Goal: Transaction & Acquisition: Download file/media

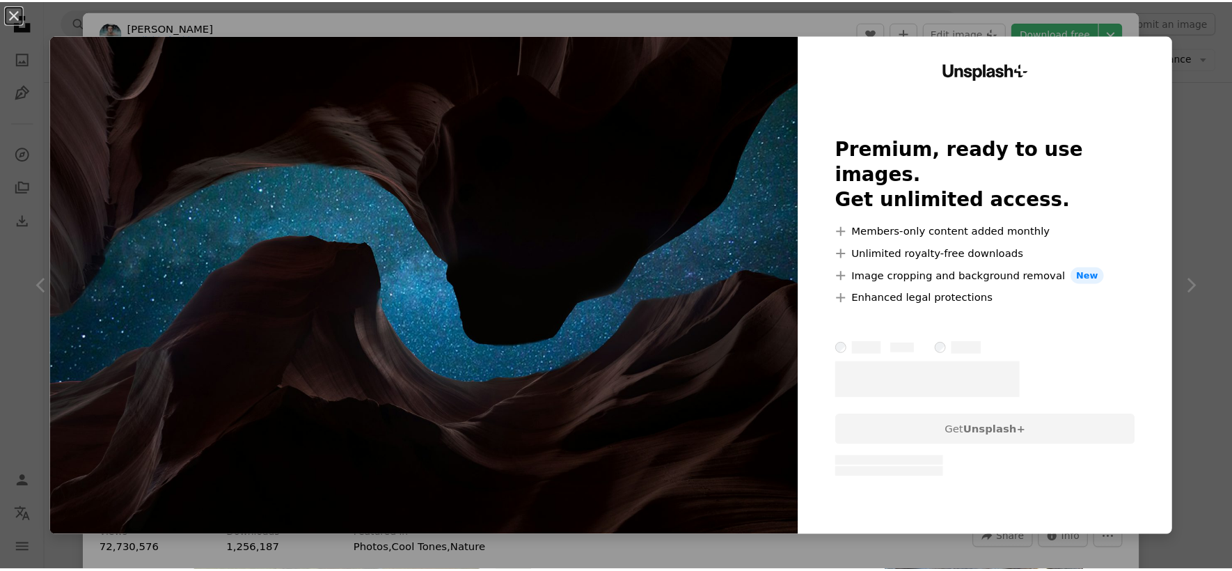
scroll to position [2654, 0]
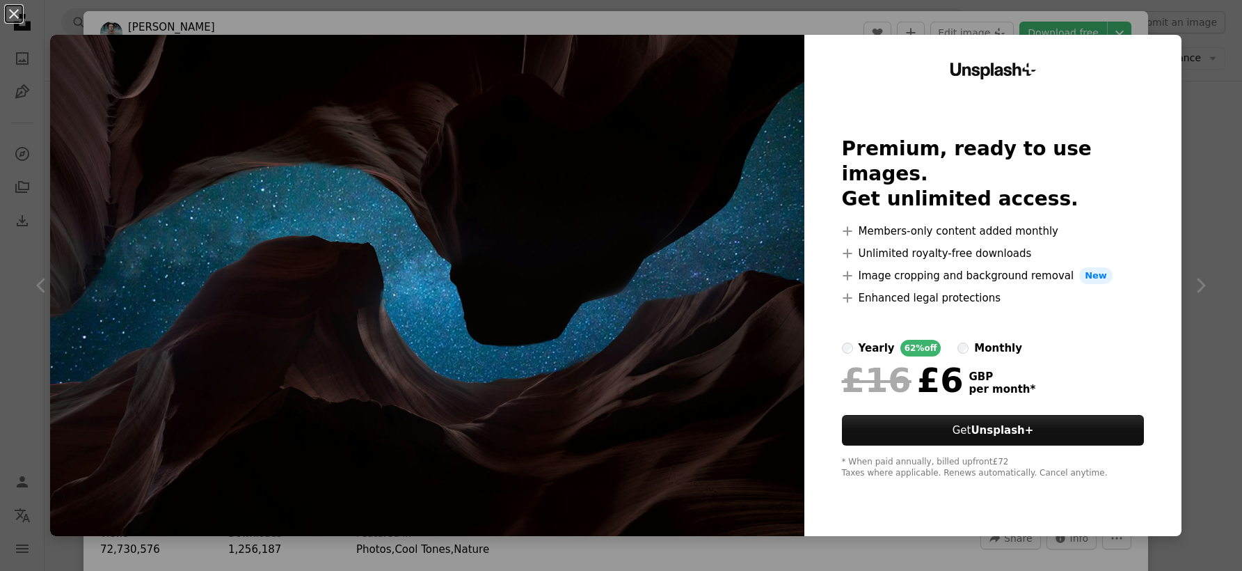
click at [306, 14] on div "An X shape Unsplash+ Premium, ready to use images. Get unlimited access. A plus…" at bounding box center [621, 285] width 1242 height 571
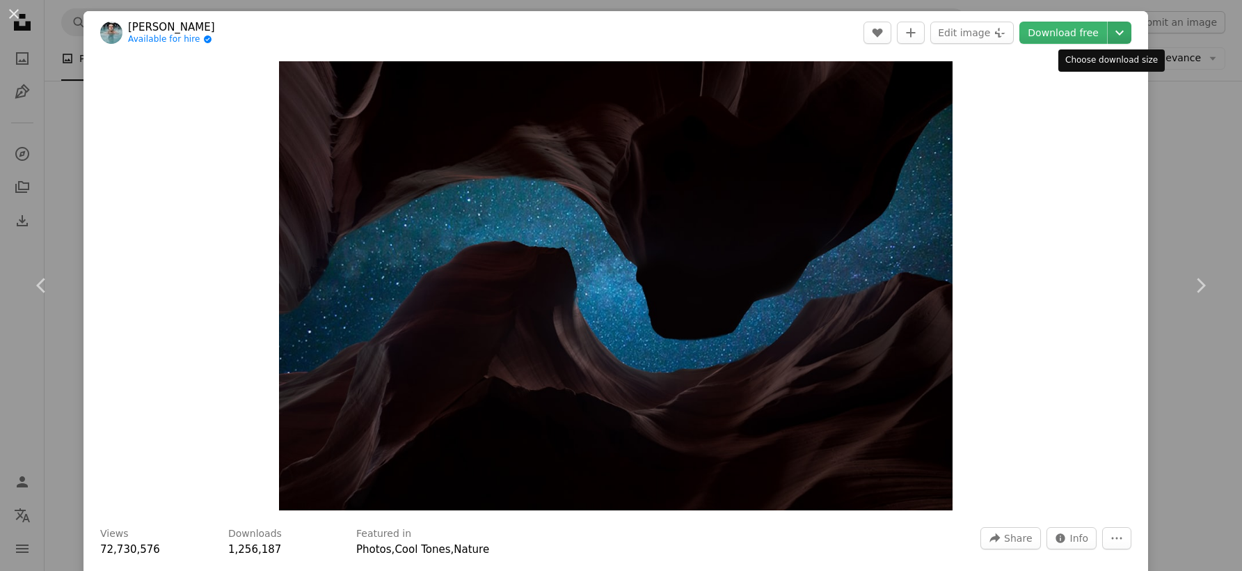
click at [1112, 29] on icon "Chevron down" at bounding box center [1120, 32] width 22 height 17
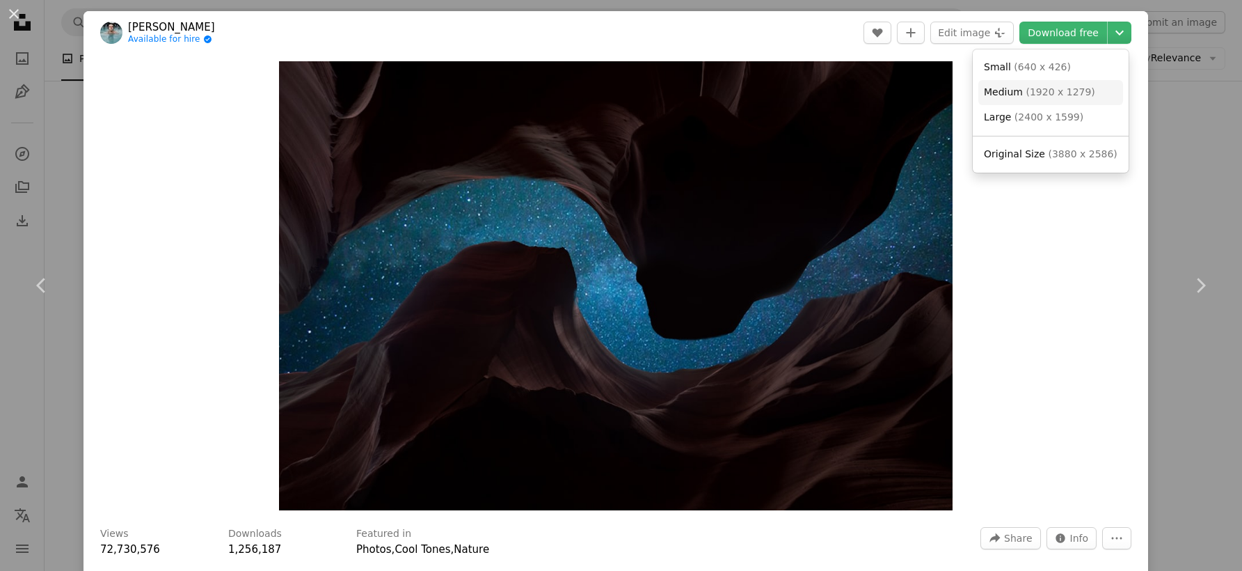
click at [1083, 95] on span "( 1920 x 1279 )" at bounding box center [1060, 91] width 69 height 11
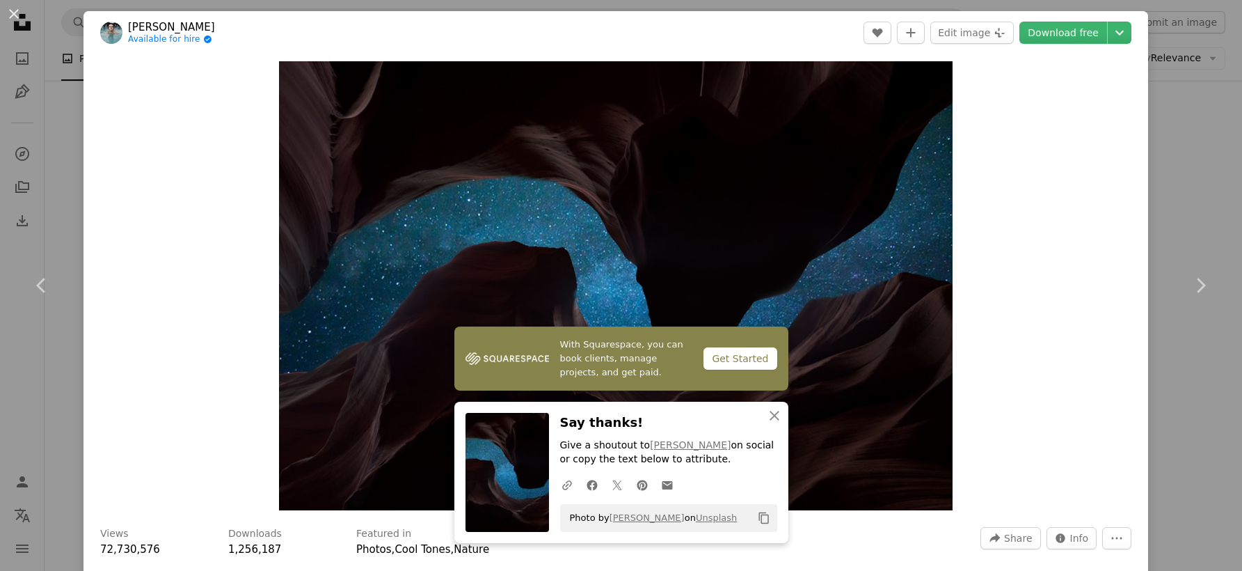
click at [1200, 131] on div "An X shape Chevron left Chevron right With Squarespace, you can book clients, m…" at bounding box center [621, 285] width 1242 height 571
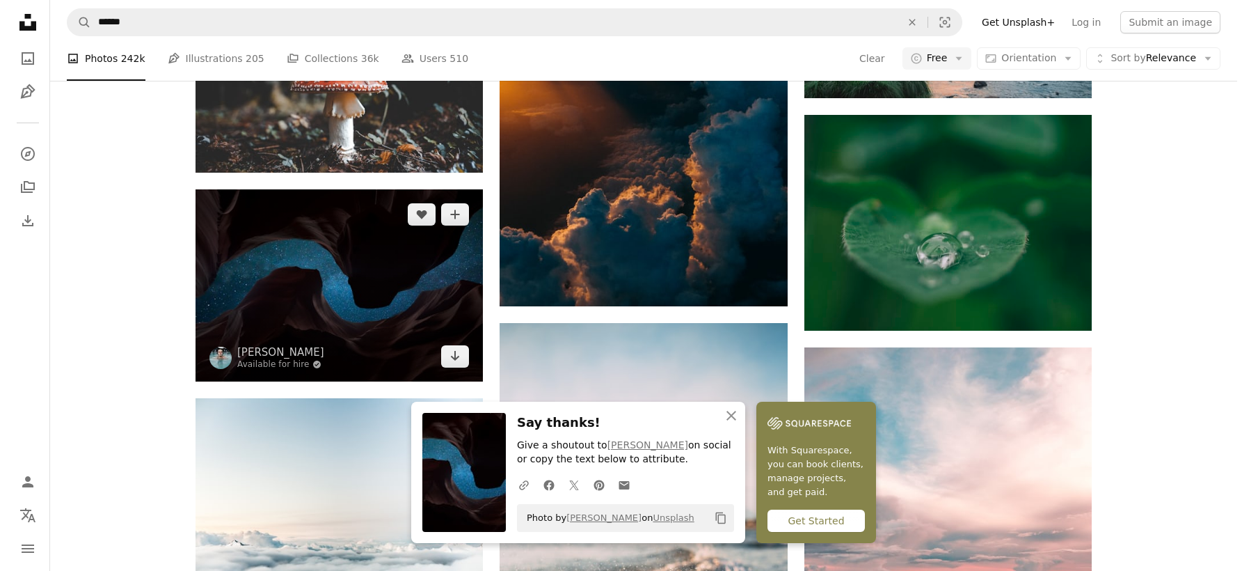
scroll to position [2572, 0]
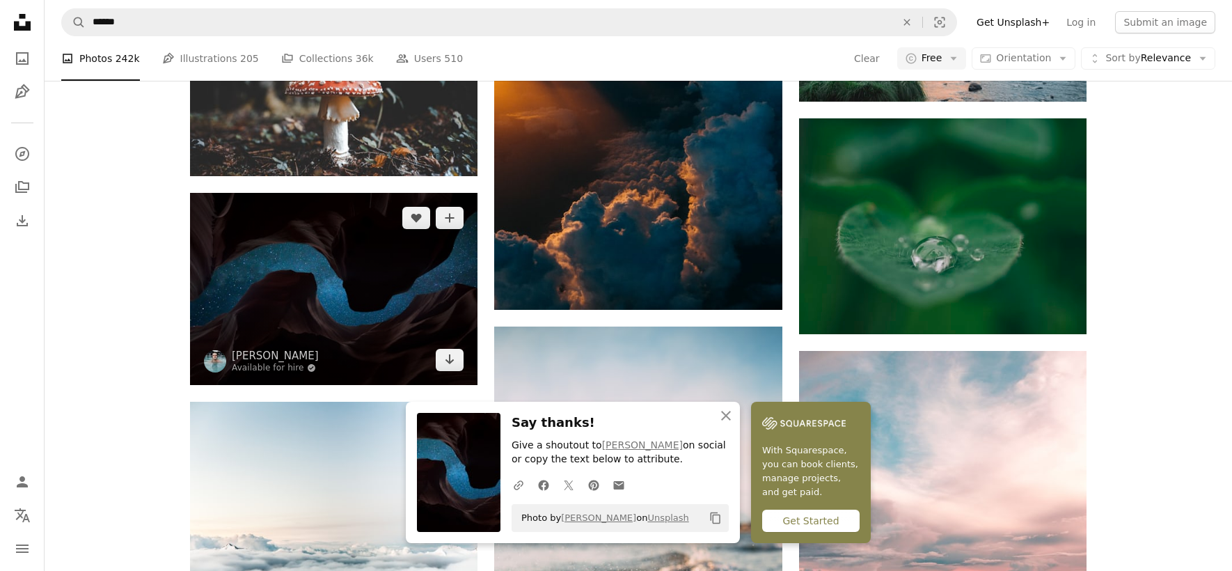
click at [372, 292] on img at bounding box center [333, 288] width 287 height 191
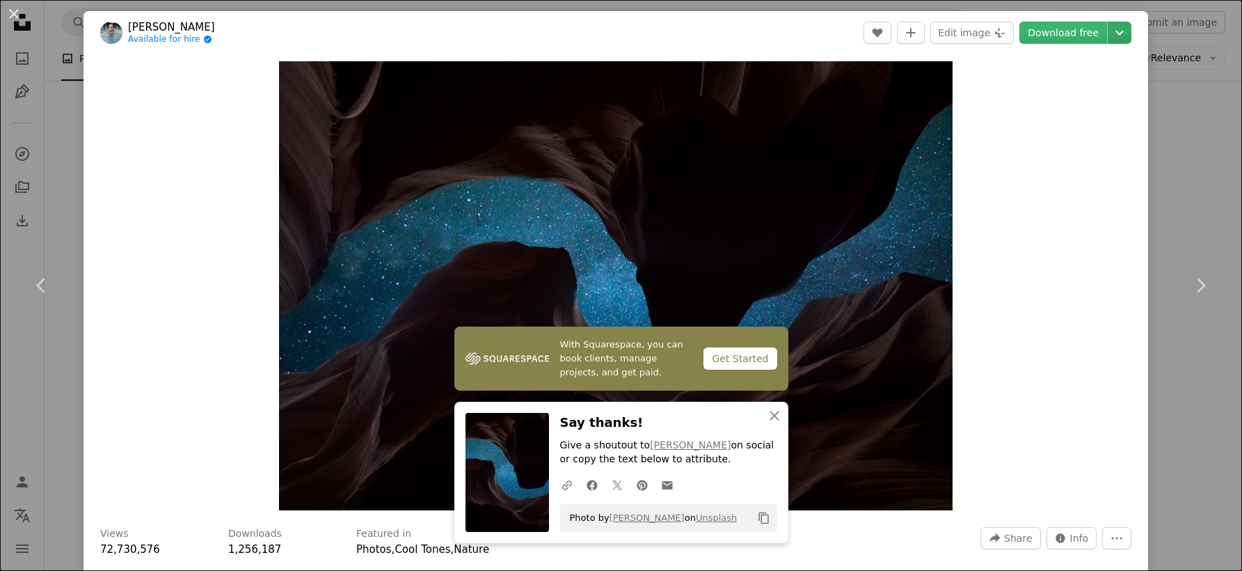
click at [1122, 29] on header "[PERSON_NAME] Available for hire A checkmark inside of a circle A heart A plus …" at bounding box center [616, 32] width 1065 height 43
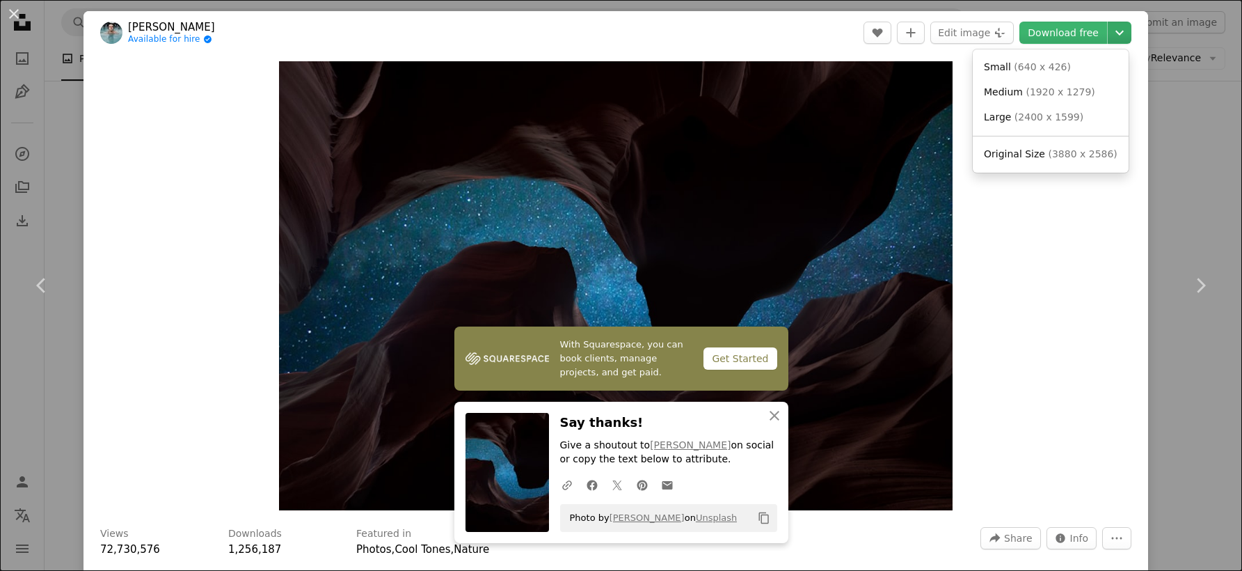
click at [1117, 32] on icon "Chevron down" at bounding box center [1120, 32] width 22 height 17
click at [1081, 117] on link "Large ( 2400 x 1599 )" at bounding box center [1050, 117] width 145 height 25
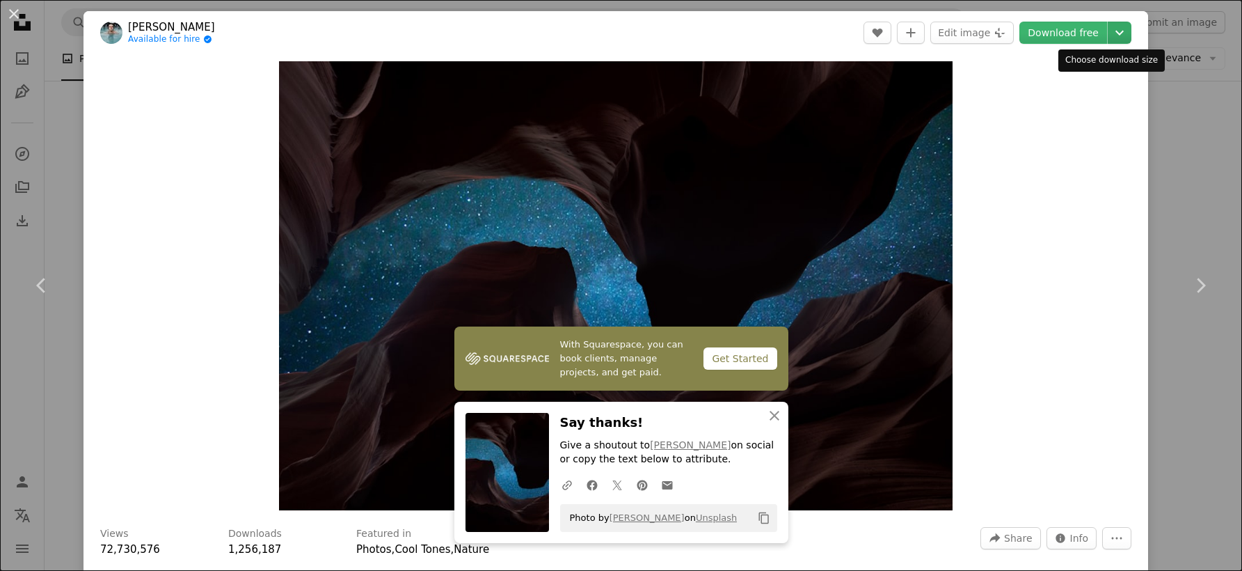
click at [1115, 29] on icon "Chevron down" at bounding box center [1120, 32] width 22 height 17
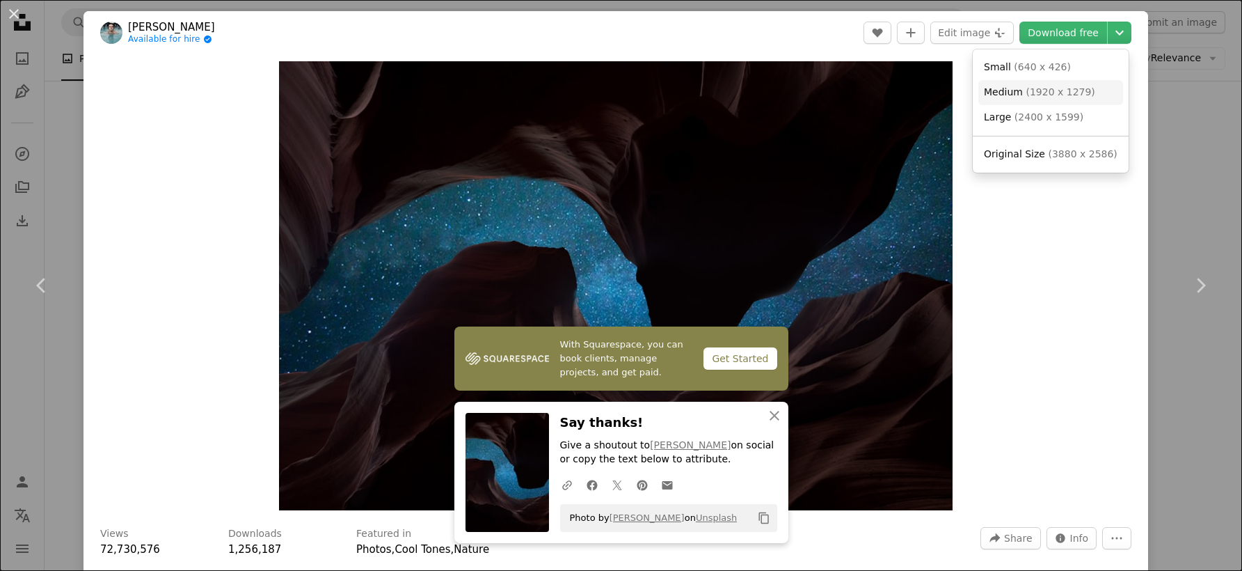
click at [1060, 90] on span "( 1920 x 1279 )" at bounding box center [1060, 91] width 69 height 11
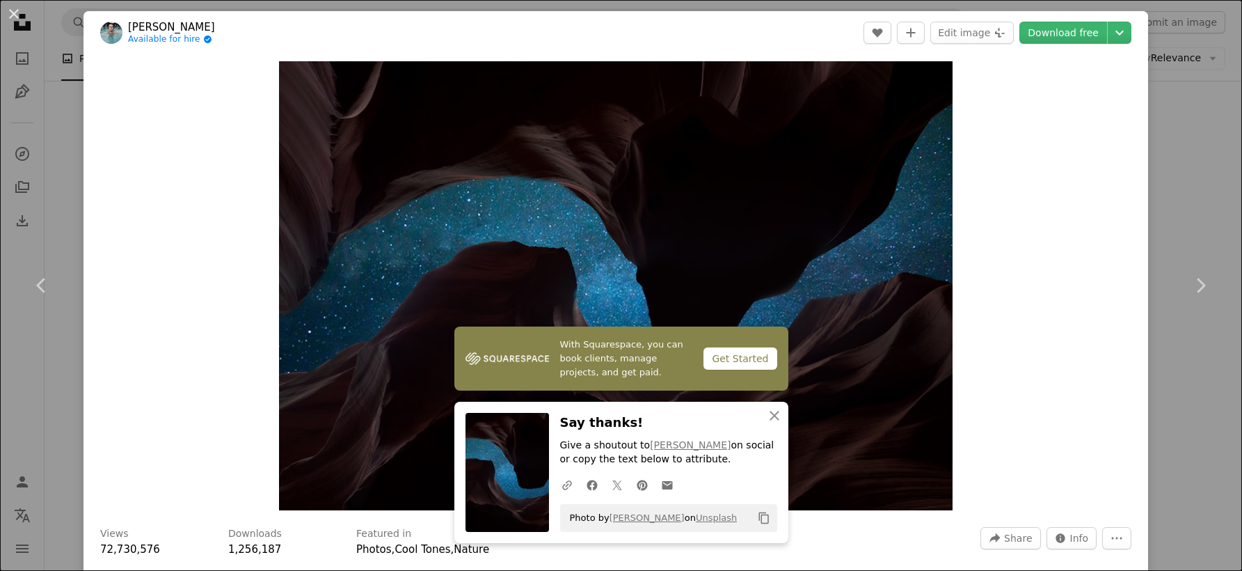
click at [1047, 329] on div "Zoom in" at bounding box center [616, 285] width 1065 height 463
click at [1109, 28] on icon "Chevron down" at bounding box center [1120, 32] width 22 height 17
click at [1059, 275] on dialog "An X shape Chevron left Chevron right With Squarespace, you can book clients, m…" at bounding box center [621, 285] width 1242 height 571
